Goal: Task Accomplishment & Management: Complete application form

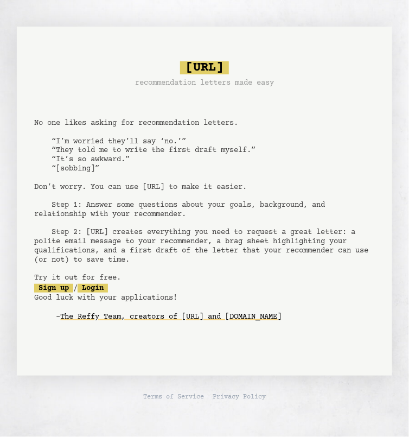
click at [200, 240] on pre "bragsheet.ai recommendation letters made easy No one likes asking for recommend…" at bounding box center [204, 198] width 340 height 283
click at [48, 292] on pre "bragsheet.ai recommendation letters made easy No one likes asking for recommend…" at bounding box center [204, 198] width 340 height 283
click at [44, 293] on pre "bragsheet.ai recommendation letters made easy No one likes asking for recommend…" at bounding box center [204, 198] width 340 height 283
click at [44, 286] on link "Sign up" at bounding box center [53, 288] width 39 height 9
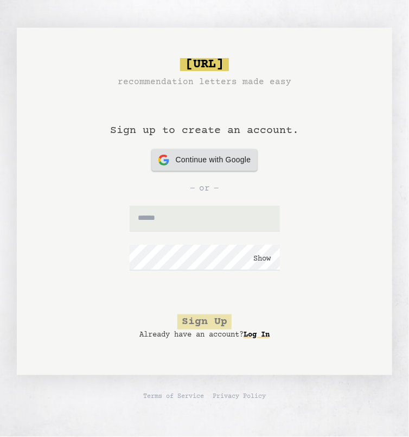
click at [200, 154] on span "Continue with Google" at bounding box center [213, 159] width 75 height 11
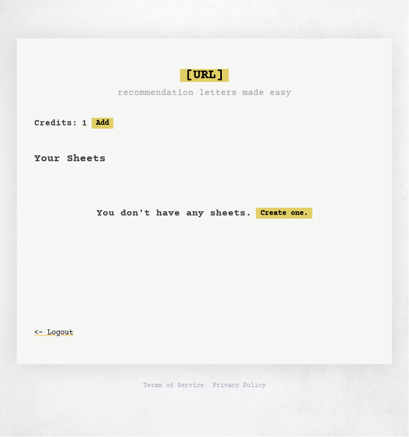
scroll to position [5, 0]
click at [192, 206] on div "You don't have any sheets. Create one." at bounding box center [204, 213] width 340 height 15
click at [58, 152] on span "Your Sheets" at bounding box center [70, 158] width 72 height 12
click at [276, 213] on link "Create one." at bounding box center [284, 213] width 56 height 11
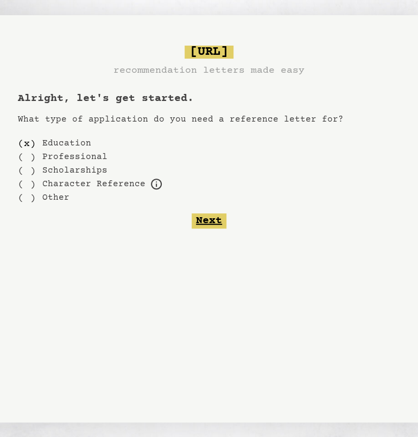
click at [202, 214] on button "Next" at bounding box center [209, 220] width 35 height 15
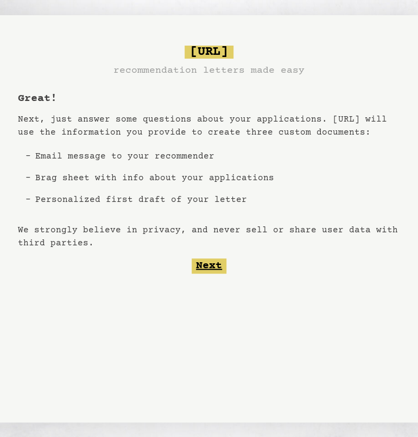
click at [218, 262] on button "Next" at bounding box center [209, 265] width 35 height 15
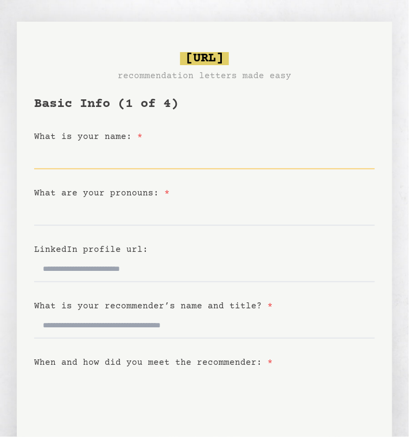
click at [233, 156] on input "What is your name: *" at bounding box center [204, 156] width 340 height 26
type input "******"
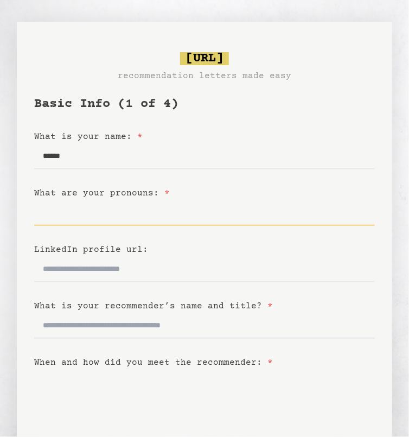
click at [141, 219] on input "What are your pronouns: *" at bounding box center [204, 213] width 340 height 26
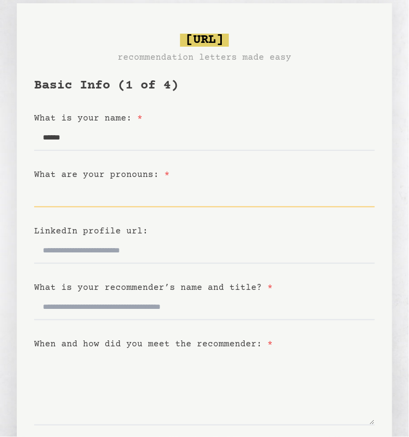
scroll to position [21, 0]
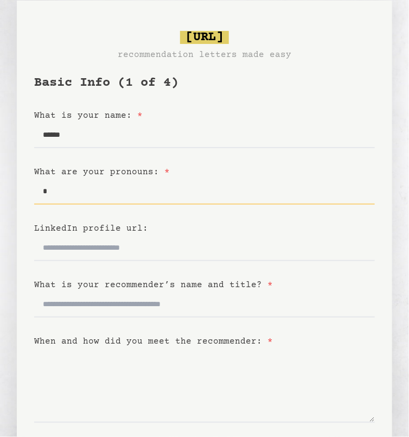
type input "*"
